Goal: Check status: Check status

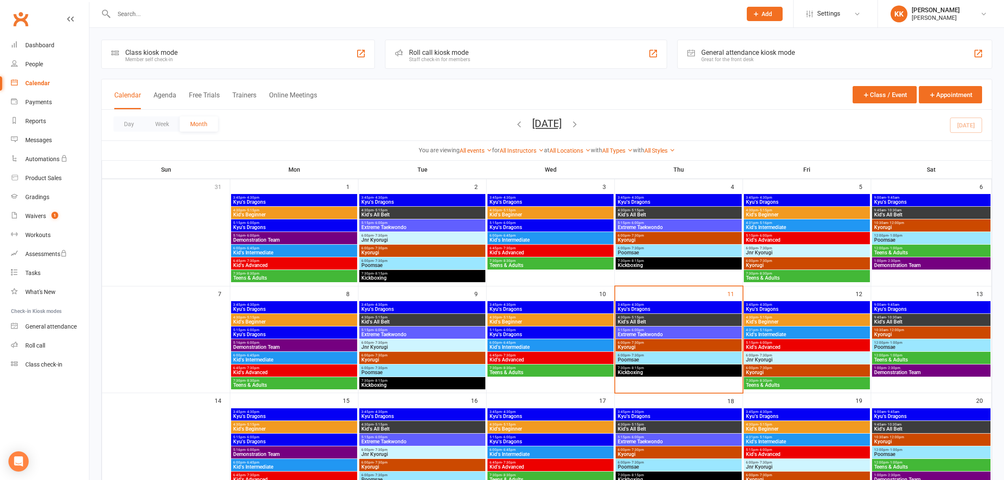
click at [186, 11] on input "text" at bounding box center [423, 14] width 625 height 12
type input "ㅓ"
type input "ㅣ"
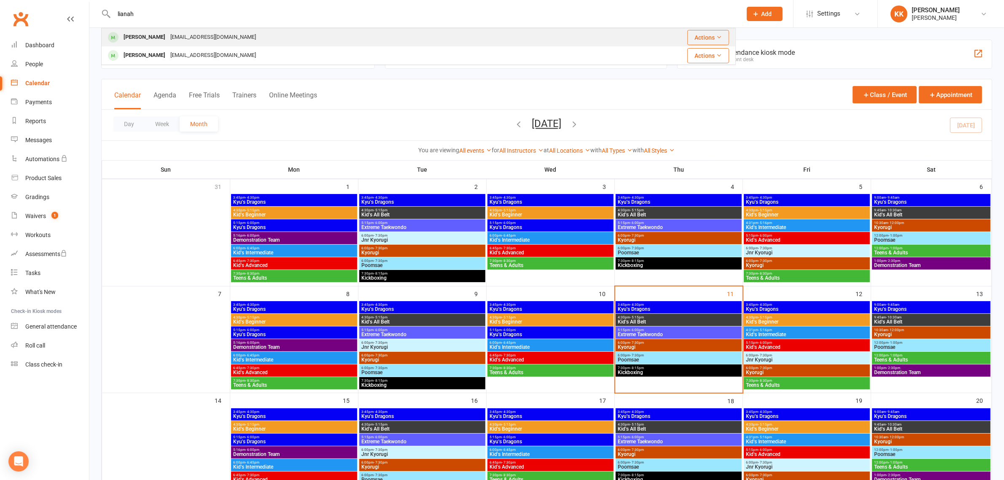
type input "lianah"
click at [195, 36] on div "[EMAIL_ADDRESS][DOMAIN_NAME]" at bounding box center [213, 37] width 91 height 12
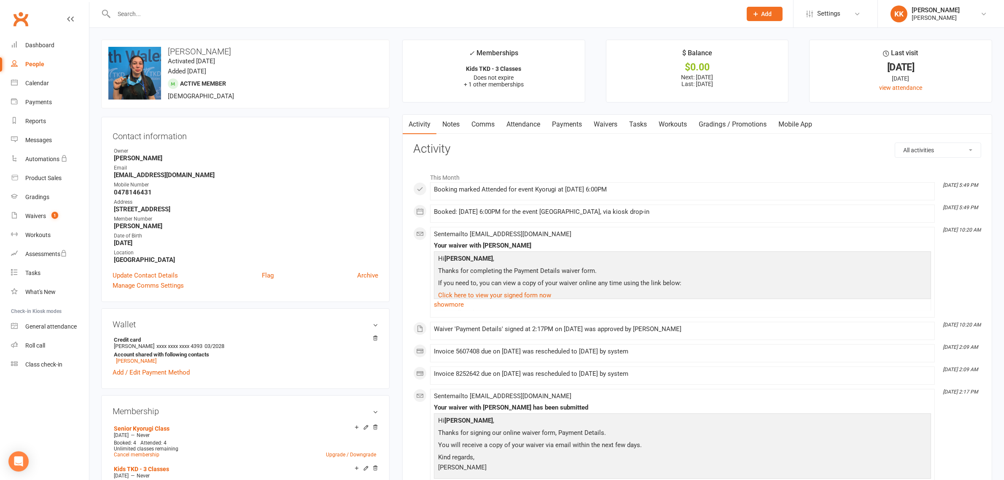
click at [572, 122] on link "Payments" at bounding box center [567, 124] width 42 height 19
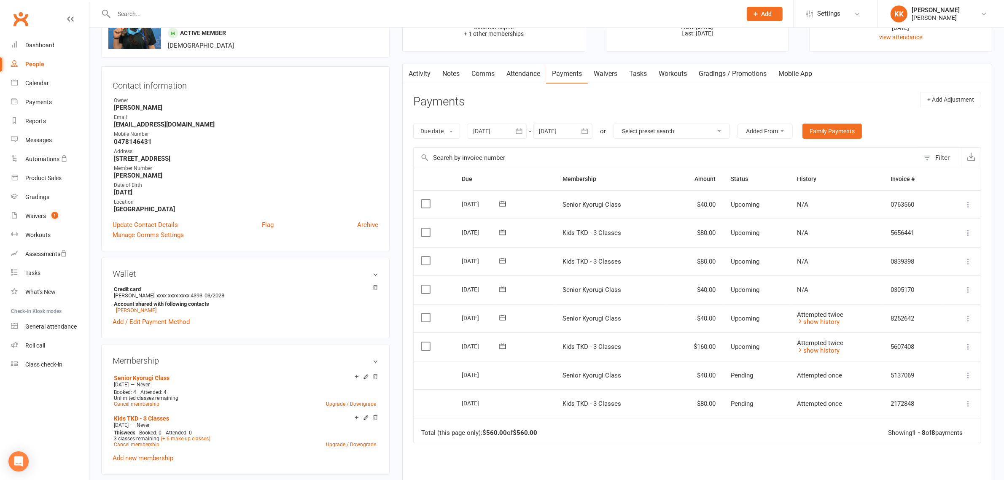
scroll to position [105, 0]
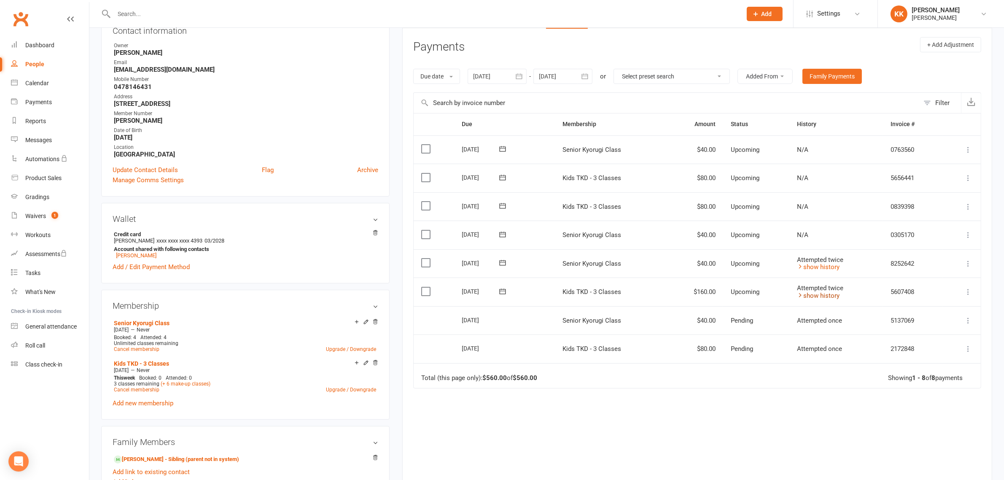
click at [832, 297] on link "show history" at bounding box center [819, 296] width 43 height 8
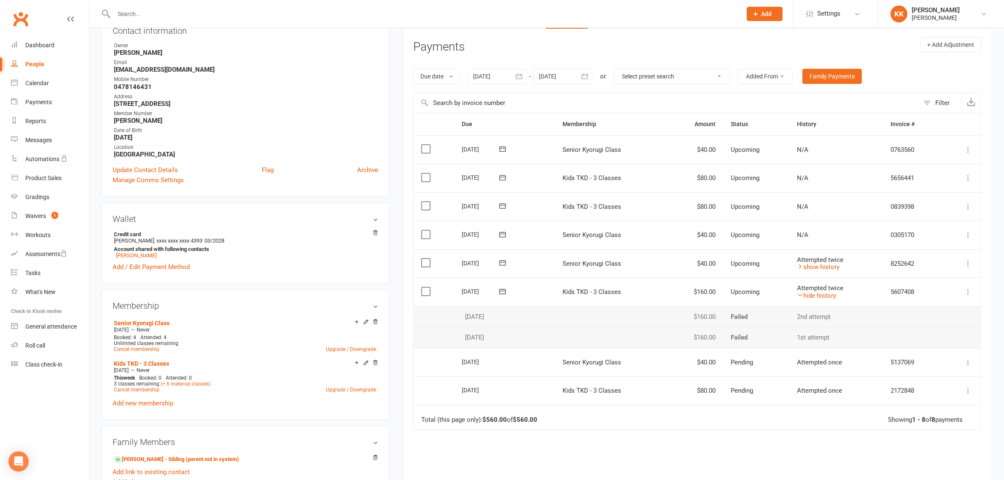
click at [521, 78] on icon "button" at bounding box center [519, 76] width 8 height 8
click at [479, 95] on icon "button" at bounding box center [481, 96] width 6 height 7
click at [504, 131] on span "29" at bounding box center [502, 128] width 7 height 7
type input "[DATE]"
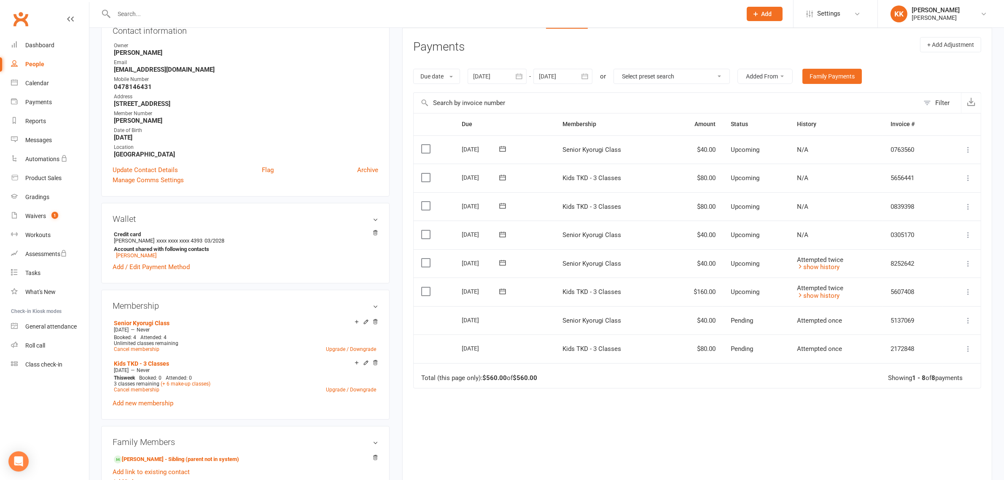
click at [806, 302] on td "Attempted twice show history" at bounding box center [836, 292] width 93 height 29
click at [808, 297] on link "show history" at bounding box center [819, 296] width 43 height 8
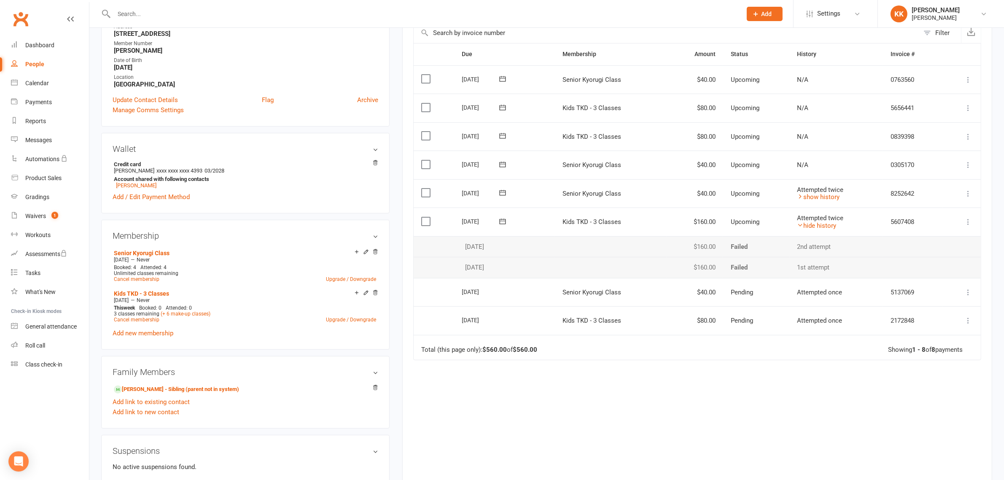
scroll to position [264, 0]
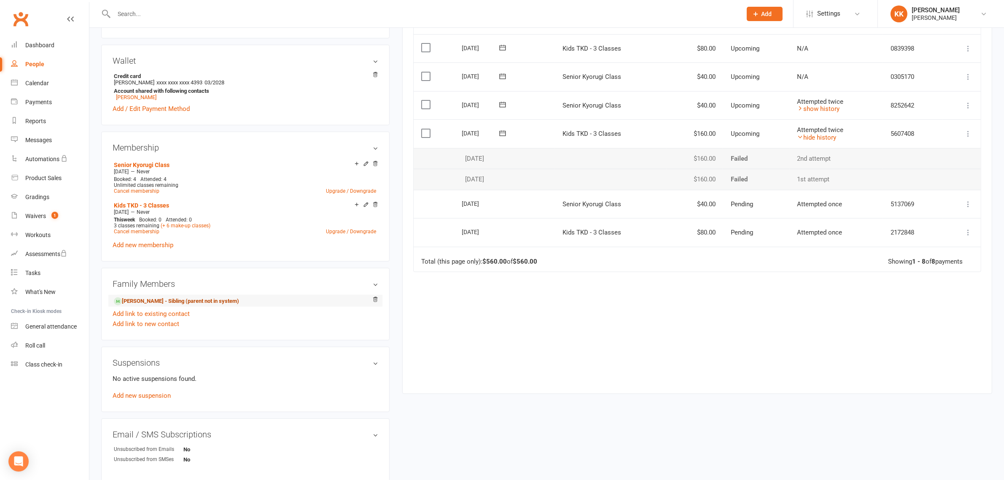
click at [159, 302] on link "[PERSON_NAME] - Sibling (parent not in system)" at bounding box center [176, 301] width 125 height 9
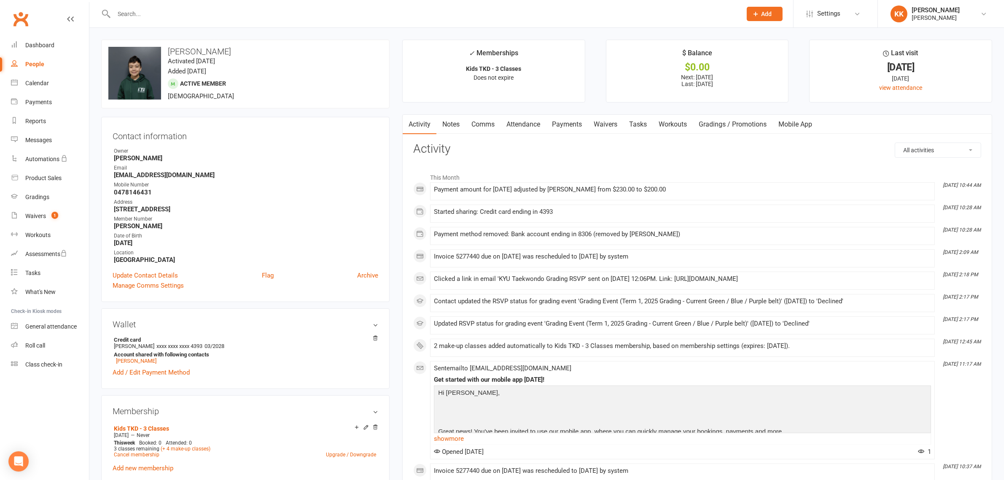
click at [568, 125] on link "Payments" at bounding box center [567, 124] width 42 height 19
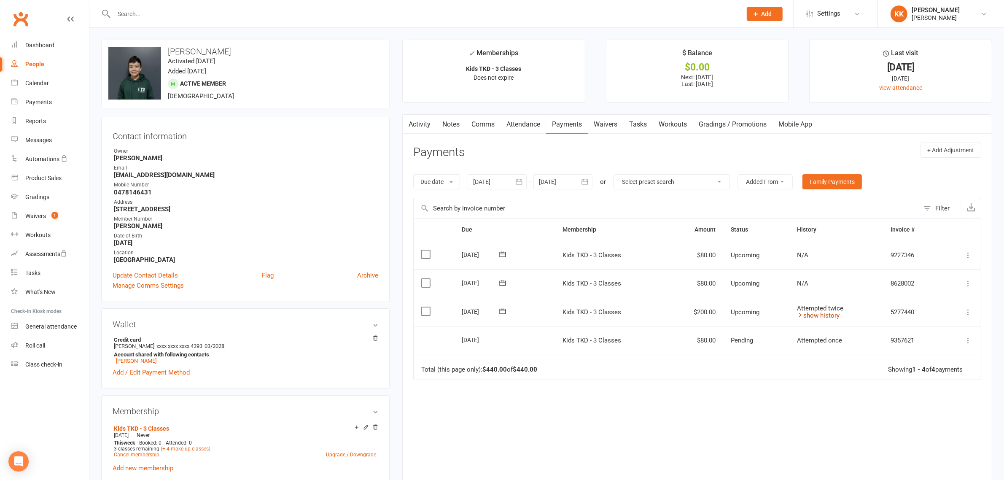
click at [812, 318] on link "show history" at bounding box center [819, 316] width 43 height 8
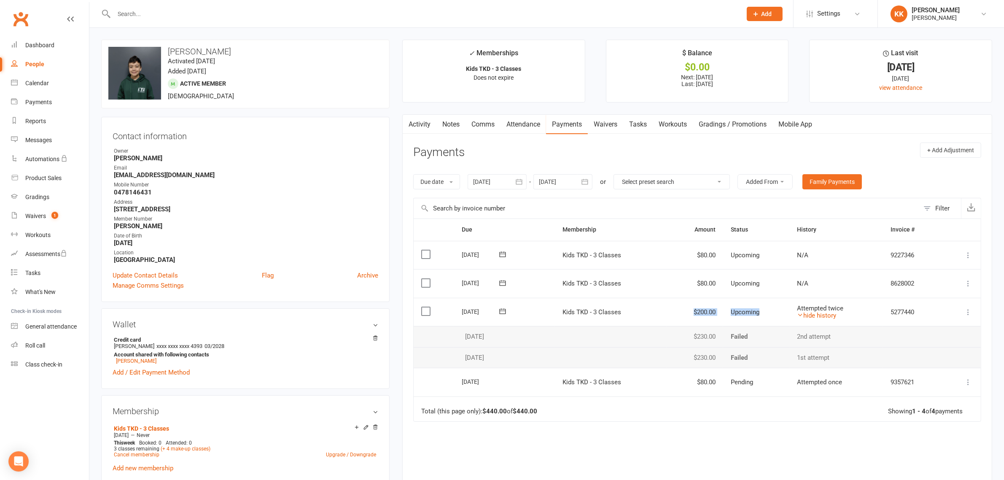
drag, startPoint x: 686, startPoint y: 319, endPoint x: 760, endPoint y: 313, distance: 73.6
click at [760, 313] on tr "Select this [DATE] [PERSON_NAME] Kids TKD - 3 Classes $200.00 Upcoming Attempte…" at bounding box center [697, 312] width 567 height 29
click at [768, 316] on td "Upcoming" at bounding box center [756, 312] width 67 height 29
drag, startPoint x: 763, startPoint y: 312, endPoint x: 671, endPoint y: 316, distance: 92.0
click at [671, 316] on tr "Select this [DATE] [PERSON_NAME] Kids TKD - 3 Classes $200.00 Upcoming Attempte…" at bounding box center [697, 312] width 567 height 29
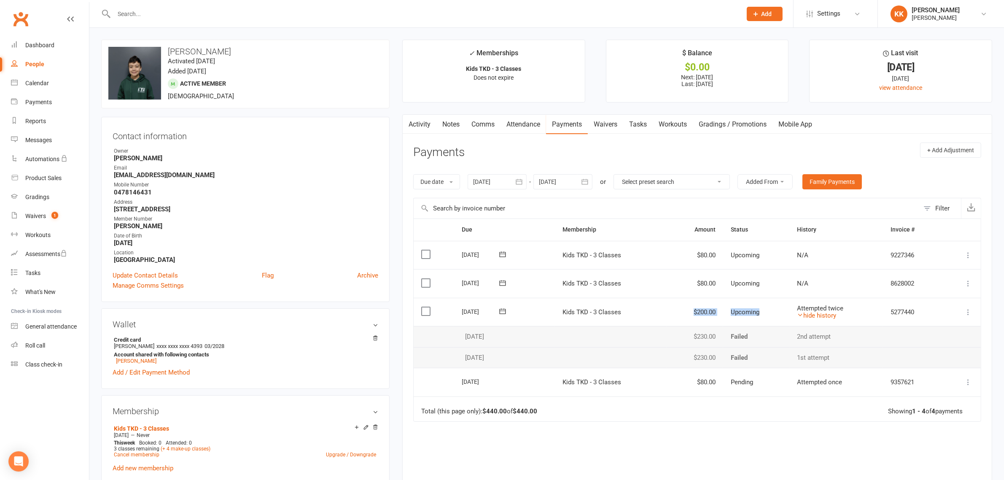
click at [667, 313] on td "$200.00" at bounding box center [695, 312] width 56 height 29
drag, startPoint x: 680, startPoint y: 313, endPoint x: 861, endPoint y: 319, distance: 181.9
click at [861, 319] on tr "Select this [DATE] [PERSON_NAME] Kids TKD - 3 Classes $200.00 Upcoming Attempte…" at bounding box center [697, 312] width 567 height 29
click at [853, 326] on td "Attempted twice hide history" at bounding box center [836, 312] width 93 height 29
click at [853, 324] on td "Attempted twice hide history" at bounding box center [836, 312] width 93 height 29
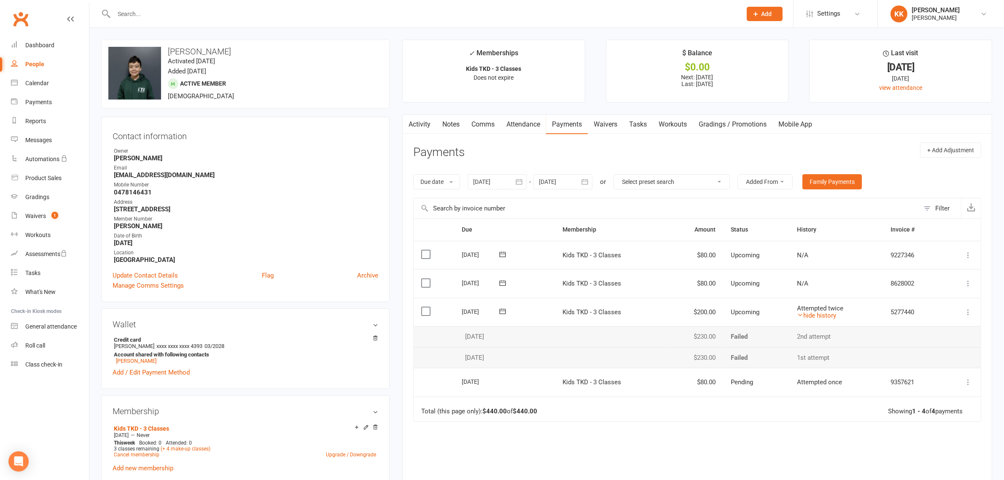
drag, startPoint x: 853, startPoint y: 319, endPoint x: 686, endPoint y: 316, distance: 166.7
click at [686, 316] on tr "Select this [DATE] [PERSON_NAME] Kids TKD - 3 Classes $200.00 Upcoming Attempte…" at bounding box center [697, 312] width 567 height 29
click at [682, 313] on td "$200.00" at bounding box center [695, 312] width 56 height 29
